Goal: Task Accomplishment & Management: Use online tool/utility

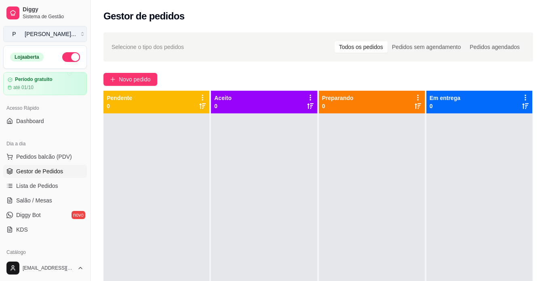
click at [78, 34] on button "P [PERSON_NAME] ..." at bounding box center [45, 34] width 84 height 16
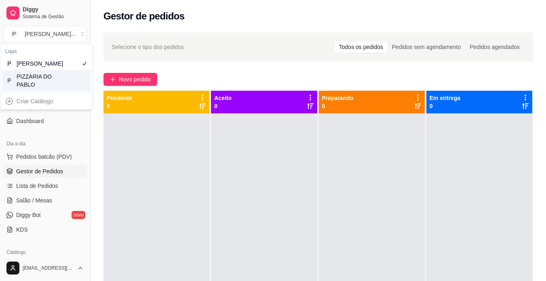
click at [54, 91] on div "P PIZZARIA DO PABLO" at bounding box center [46, 80] width 89 height 21
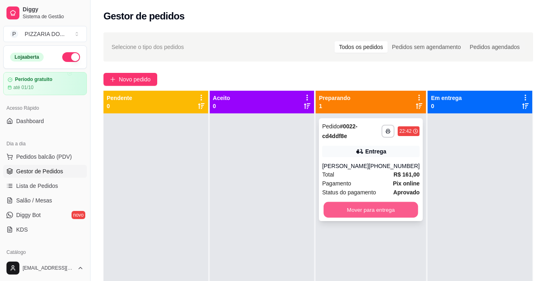
click at [362, 209] on button "Mover para entrega" at bounding box center [371, 210] width 95 height 16
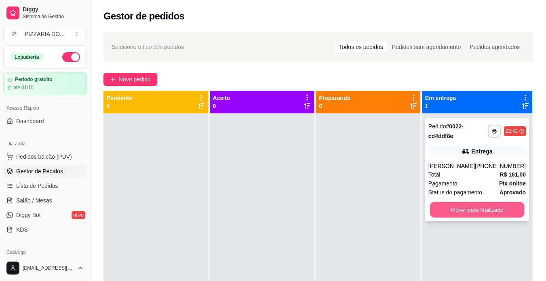
click at [467, 212] on button "Mover para finalizado" at bounding box center [477, 210] width 95 height 16
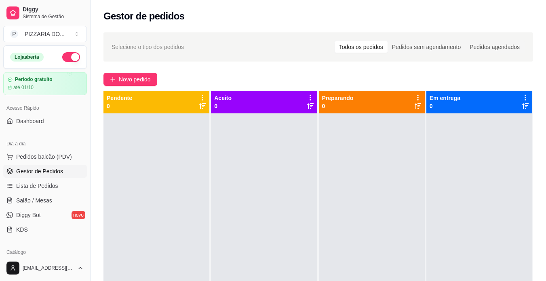
click at [44, 173] on span "Gestor de Pedidos" at bounding box center [39, 171] width 47 height 8
click at [3, 165] on link "Gestor de Pedidos" at bounding box center [45, 171] width 84 height 13
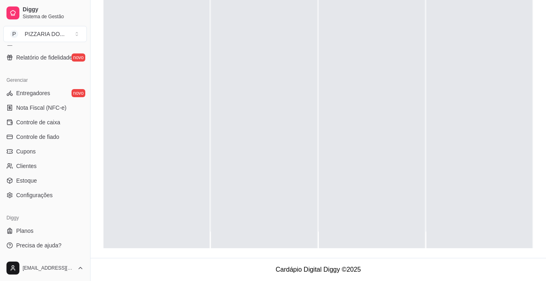
scroll to position [23, 0]
drag, startPoint x: 540, startPoint y: 44, endPoint x: 537, endPoint y: 41, distance: 4.6
click at [537, 41] on div "Selecione o tipo dos pedidos Todos os pedidos Pedidos sem agendamento Pedidos a…" at bounding box center [319, 81] width 456 height 354
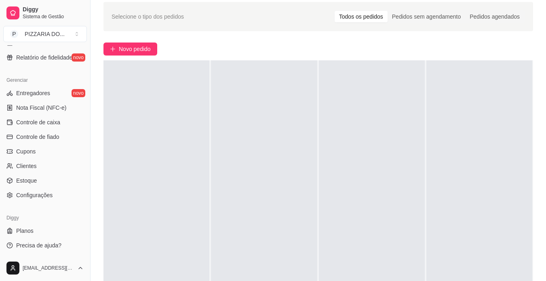
scroll to position [0, 0]
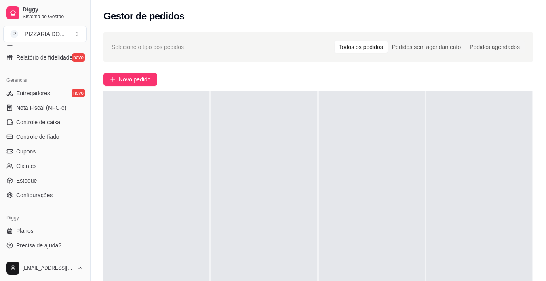
click at [311, 136] on div at bounding box center [264, 231] width 106 height 281
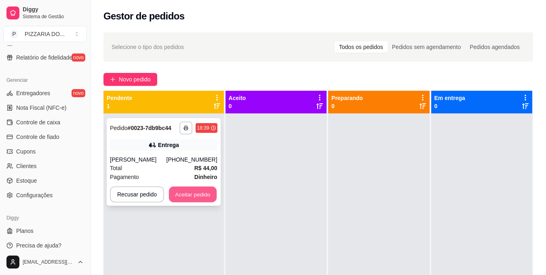
click at [199, 195] on button "Aceitar pedido" at bounding box center [193, 194] width 48 height 16
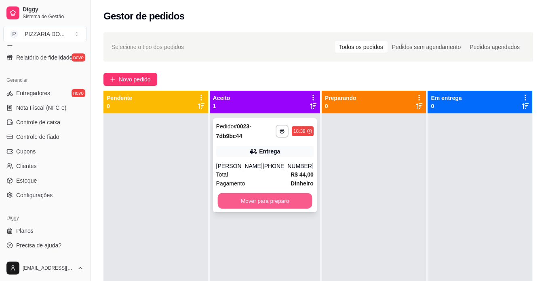
click at [260, 201] on button "Mover para preparo" at bounding box center [265, 201] width 95 height 16
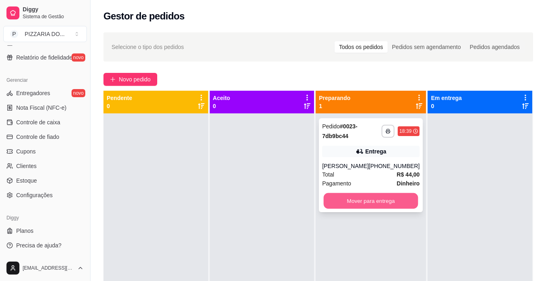
click at [365, 199] on button "Mover para entrega" at bounding box center [371, 201] width 95 height 16
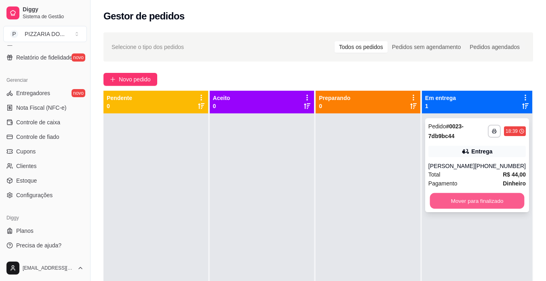
click at [451, 197] on button "Mover para finalizado" at bounding box center [477, 201] width 95 height 16
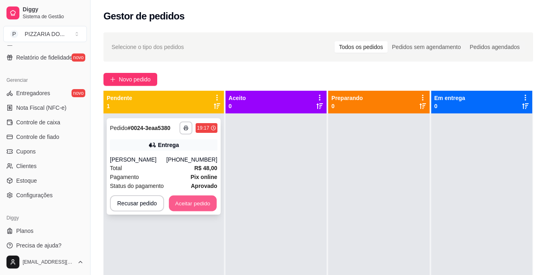
click at [193, 203] on button "Aceitar pedido" at bounding box center [193, 203] width 48 height 16
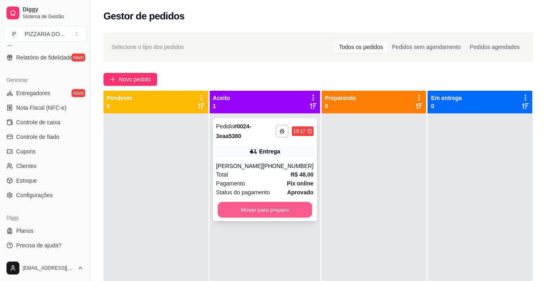
click at [250, 212] on button "Mover para preparo" at bounding box center [265, 210] width 95 height 16
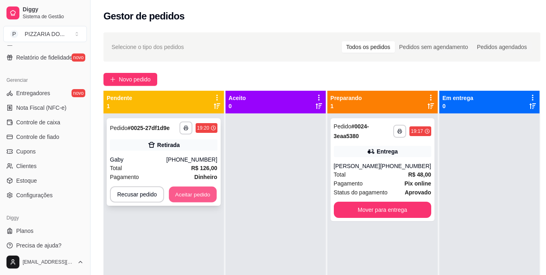
click at [198, 193] on button "Aceitar pedido" at bounding box center [193, 194] width 48 height 16
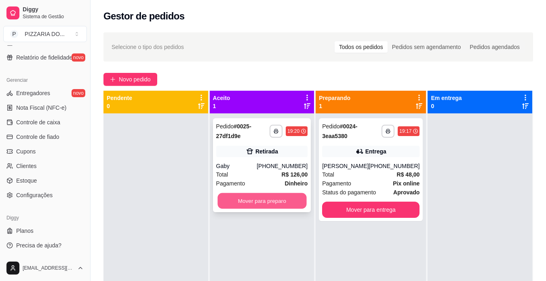
click at [261, 197] on button "Mover para preparo" at bounding box center [262, 201] width 89 height 16
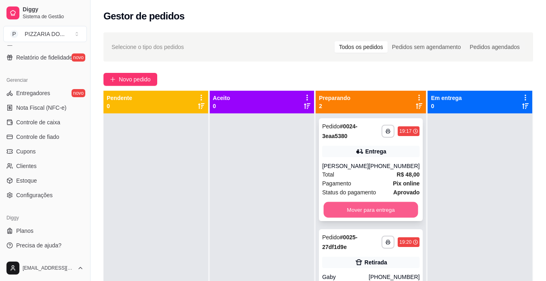
click at [384, 209] on button "Mover para entrega" at bounding box center [371, 210] width 95 height 16
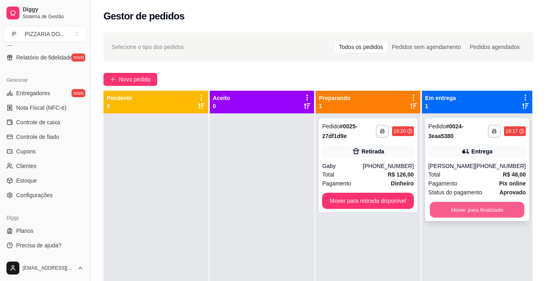
click at [473, 212] on button "Mover para finalizado" at bounding box center [477, 210] width 95 height 16
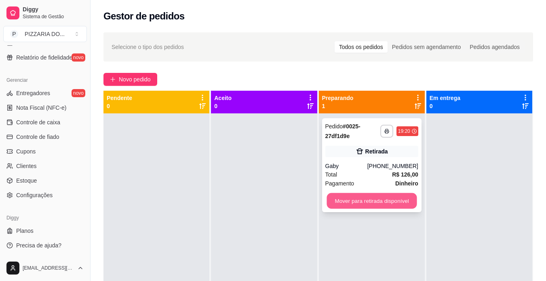
click at [372, 198] on button "Mover para retirada disponível" at bounding box center [372, 201] width 90 height 16
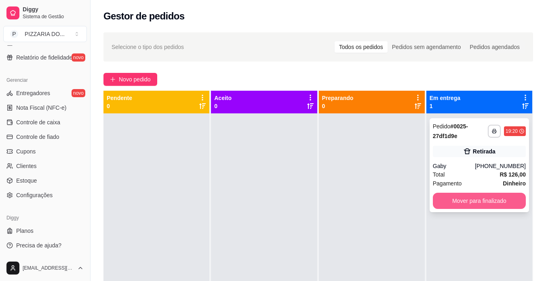
click at [450, 197] on button "Mover para finalizado" at bounding box center [479, 201] width 93 height 16
